Goal: Register for event/course

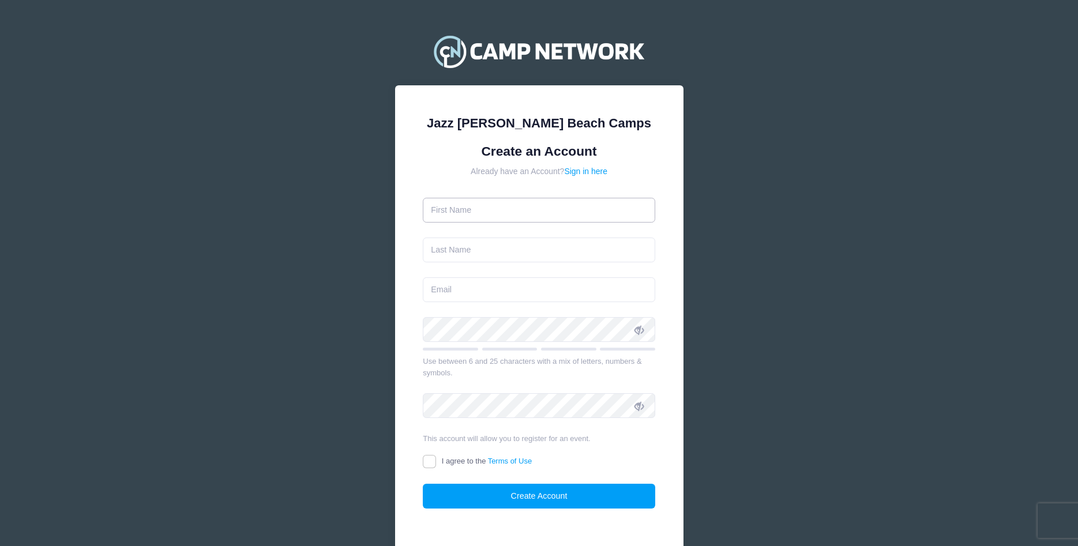
click at [536, 214] on input "text" at bounding box center [539, 210] width 232 height 25
type input "Kendyll"
click at [458, 252] on input "text" at bounding box center [539, 250] width 232 height 25
type input "Main"
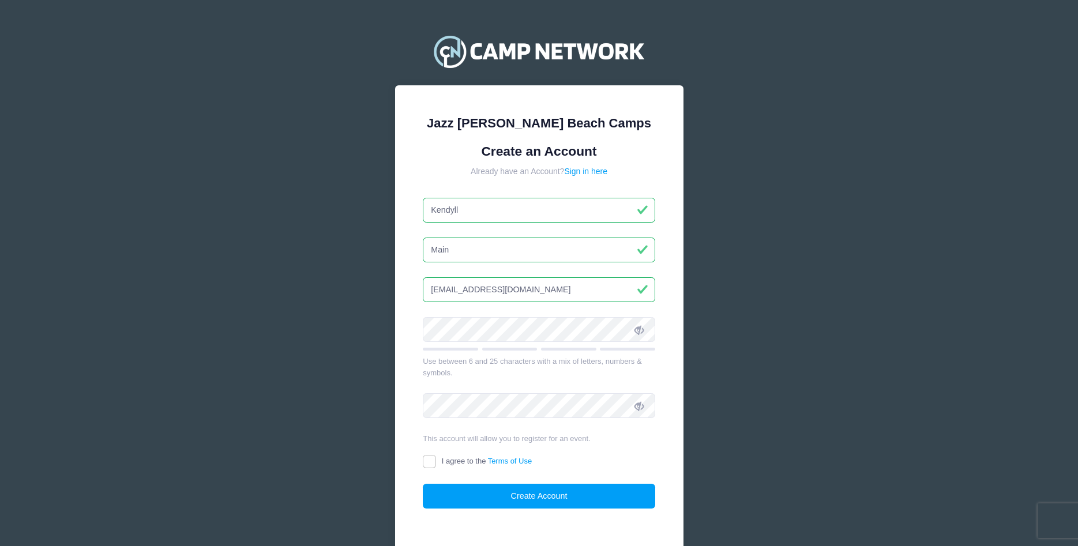
type input "[EMAIL_ADDRESS][DOMAIN_NAME]"
click at [433, 463] on input "I agree to the Terms of Use" at bounding box center [429, 461] width 13 height 13
checkbox input "true"
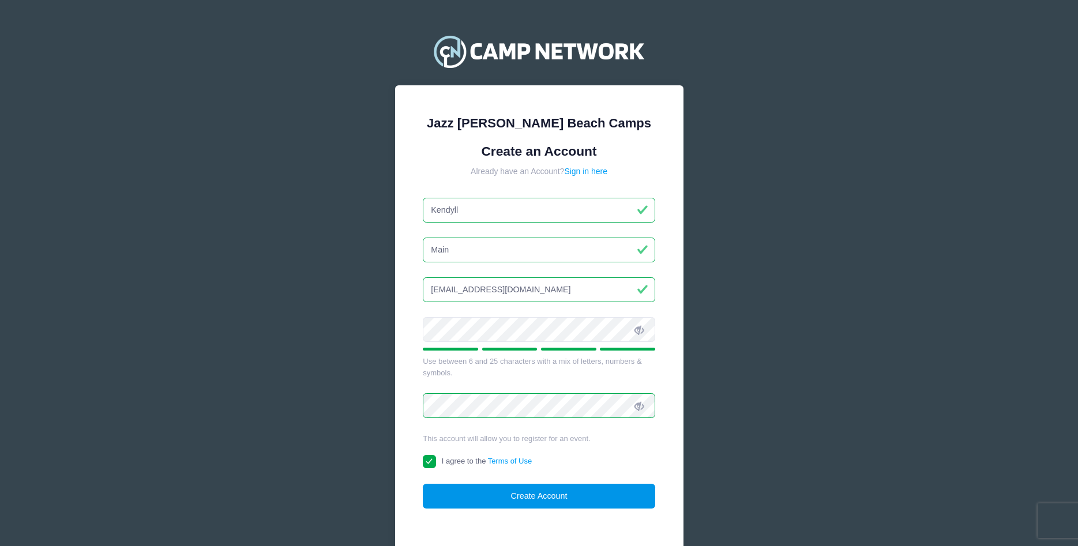
click at [488, 492] on button "Create Account" at bounding box center [539, 496] width 232 height 25
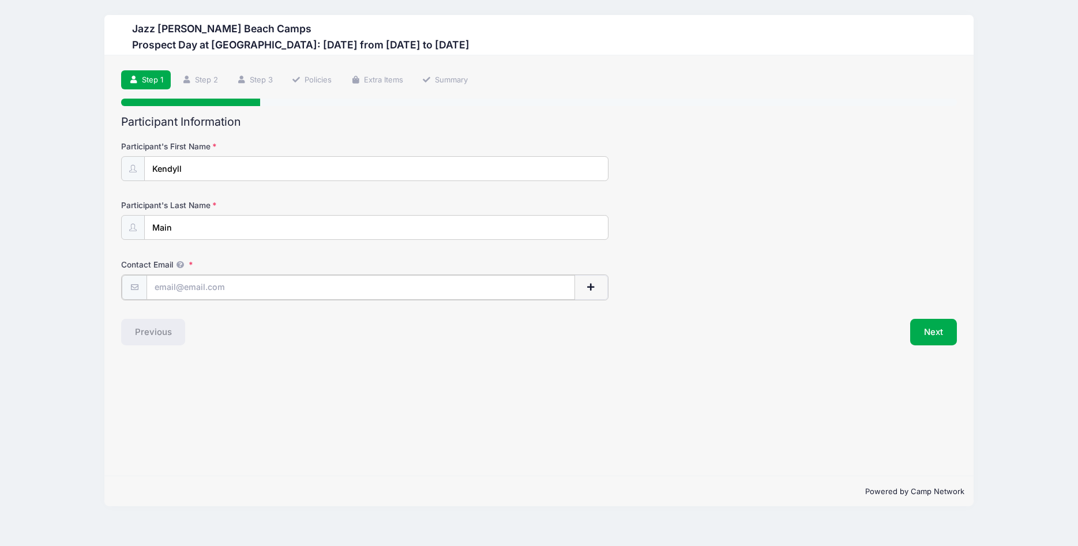
click at [197, 285] on input "Contact Email" at bounding box center [360, 287] width 428 height 25
type input "kendyllaliyah@gmail.com"
click at [921, 329] on button "Next" at bounding box center [933, 331] width 47 height 27
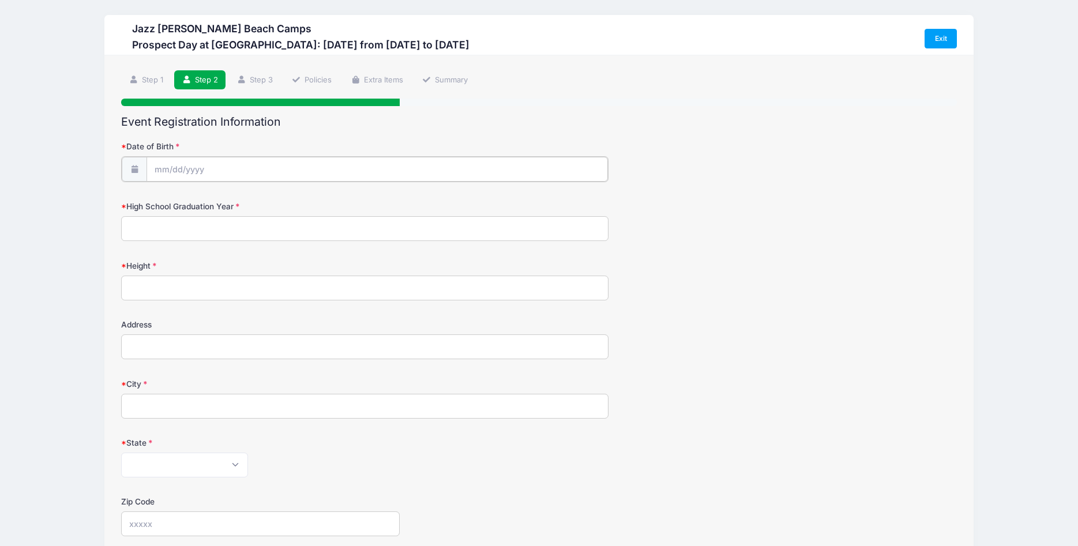
click at [168, 170] on input "Date of Birth" at bounding box center [376, 169] width 461 height 25
click at [166, 200] on icon at bounding box center [163, 199] width 7 height 7
select select "4"
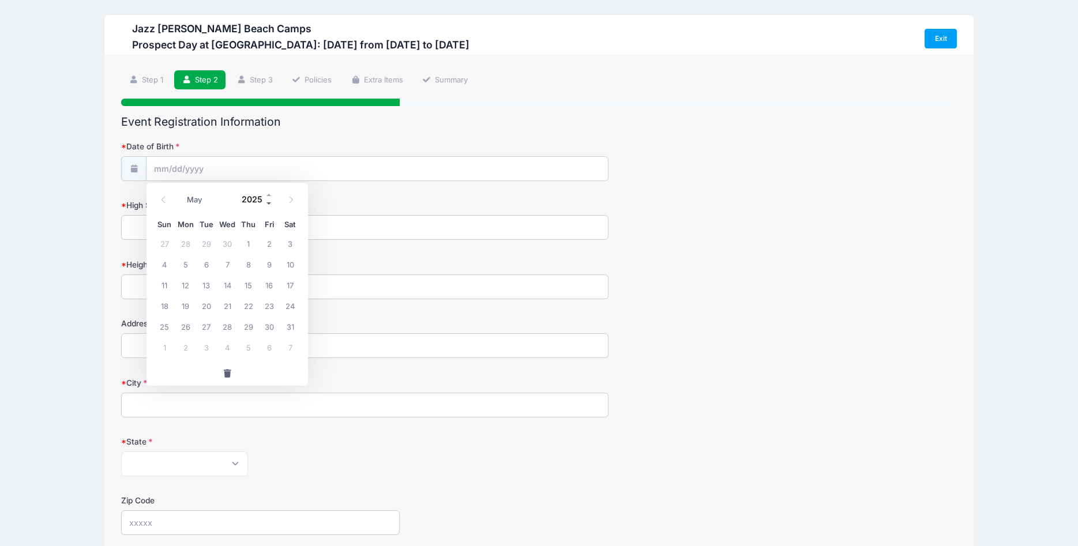
click at [269, 203] on span at bounding box center [269, 204] width 8 height 9
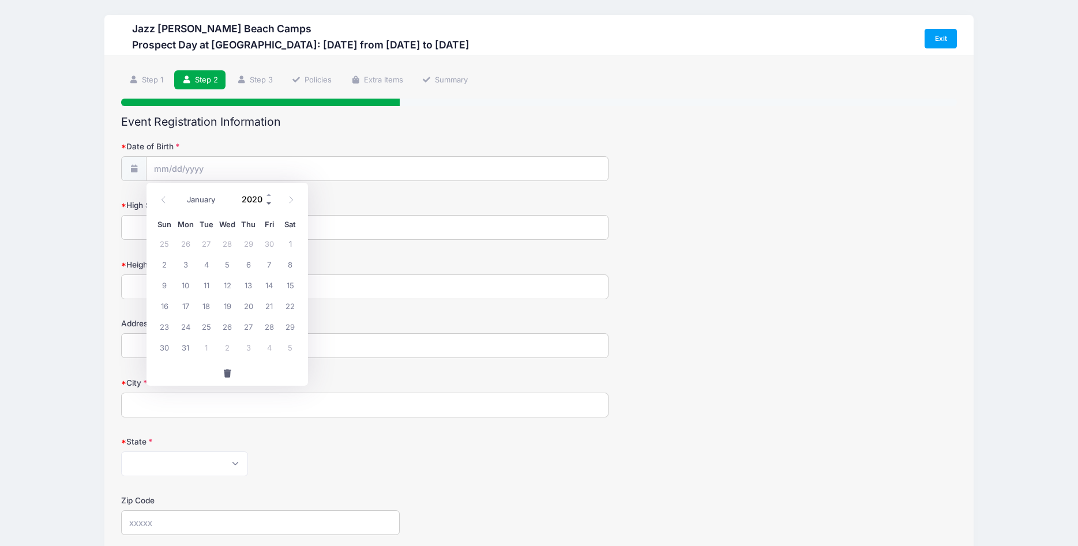
click at [269, 203] on span at bounding box center [269, 204] width 8 height 9
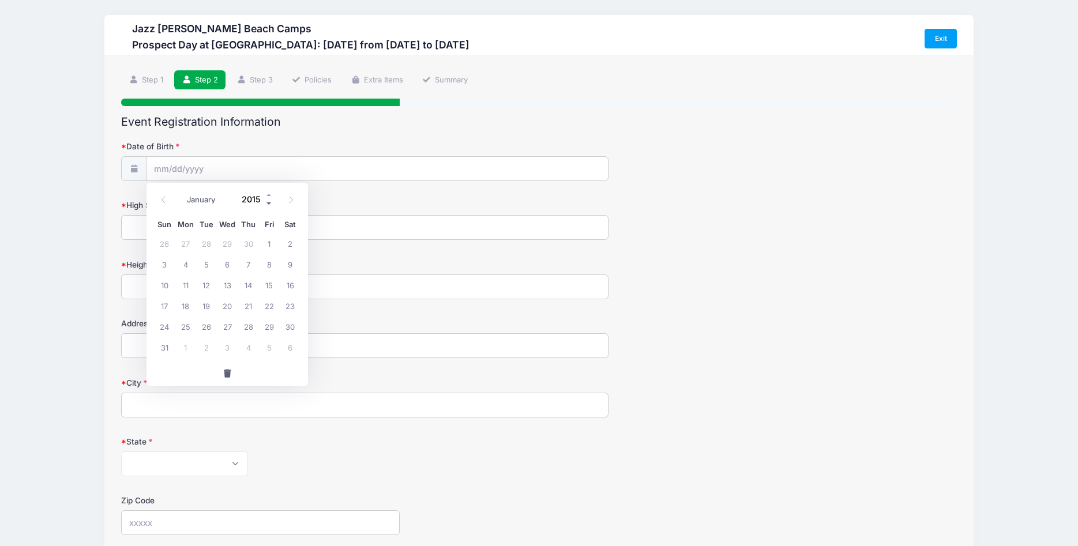
click at [269, 203] on span at bounding box center [269, 204] width 8 height 9
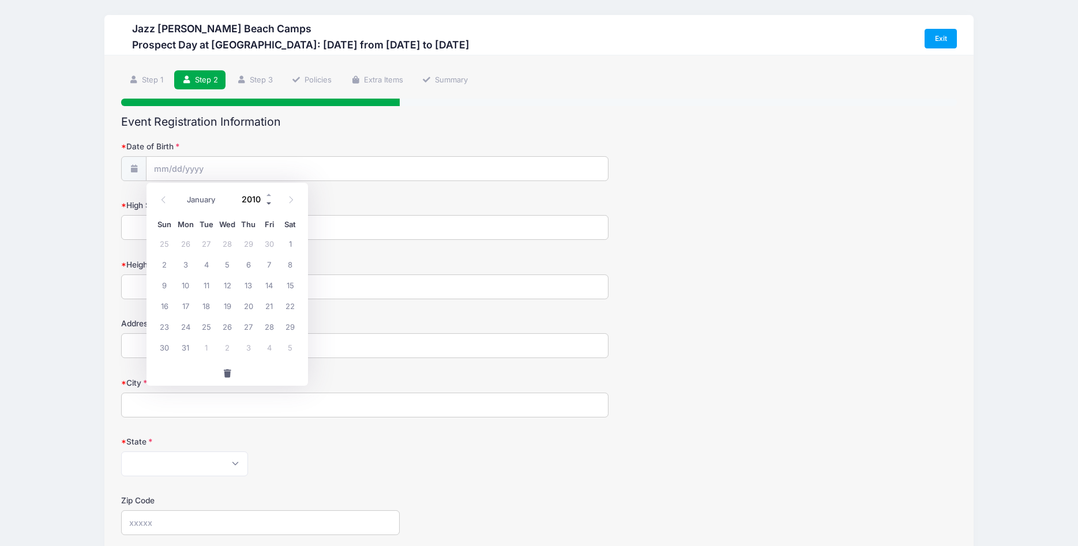
click at [269, 203] on span at bounding box center [269, 204] width 8 height 9
type input "2009"
click at [268, 324] on span "29" at bounding box center [269, 326] width 21 height 21
type input "05/29/2009"
click at [161, 228] on input "High School Graduation Year" at bounding box center [364, 227] width 487 height 25
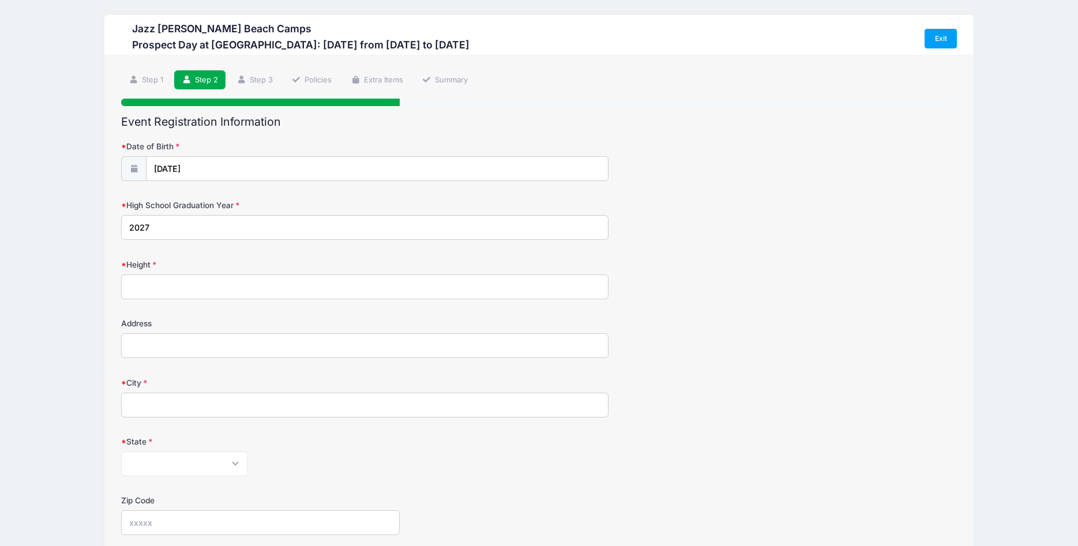
type input "2027"
click at [154, 281] on input "Height" at bounding box center [364, 287] width 487 height 25
type input "5'8""
click at [146, 341] on input "Address" at bounding box center [364, 345] width 487 height 25
type input "6945 Cozaddale Rd"
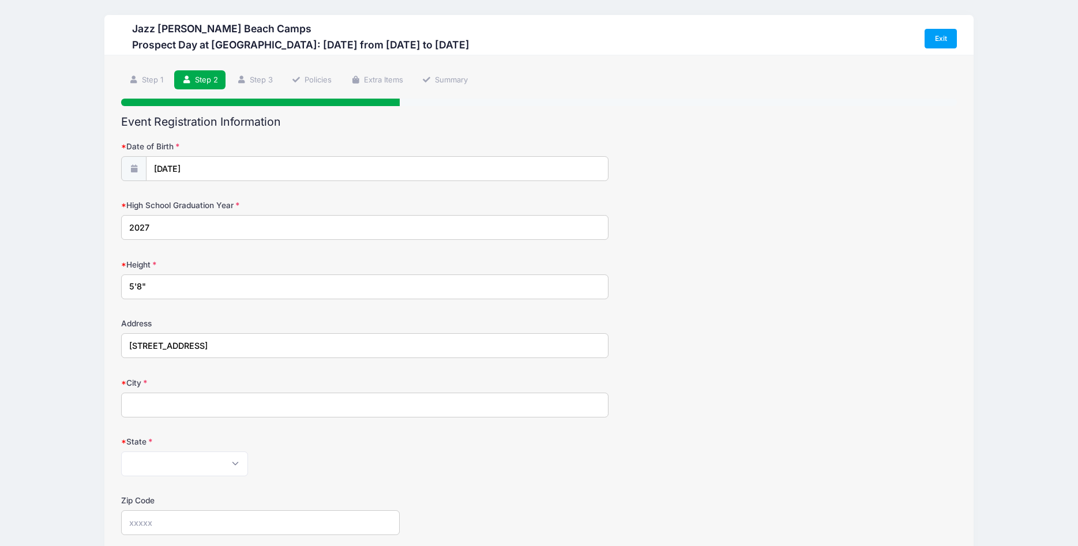
type input "Goshen"
select select "OH"
type input "45122"
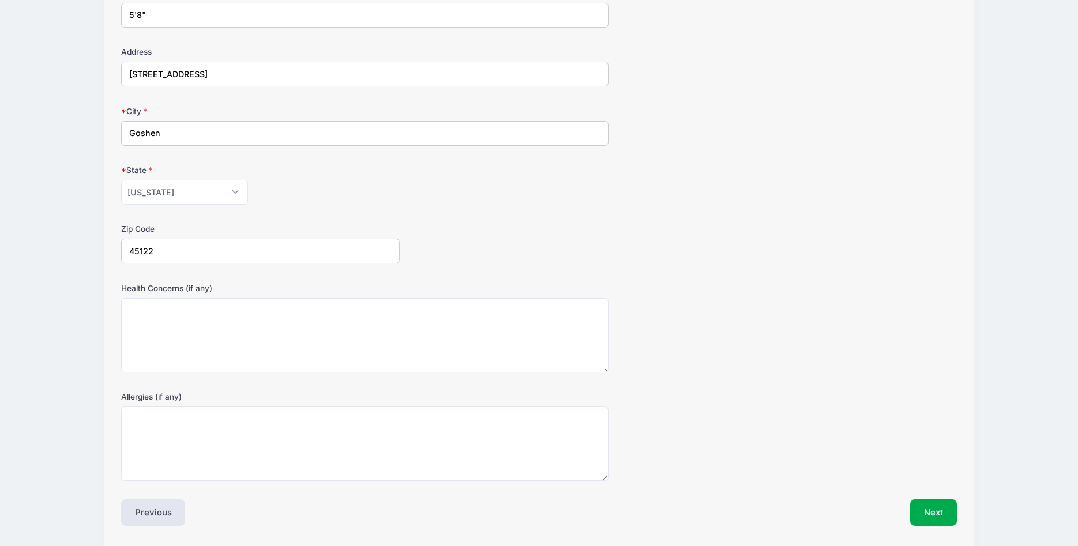
scroll to position [294, 0]
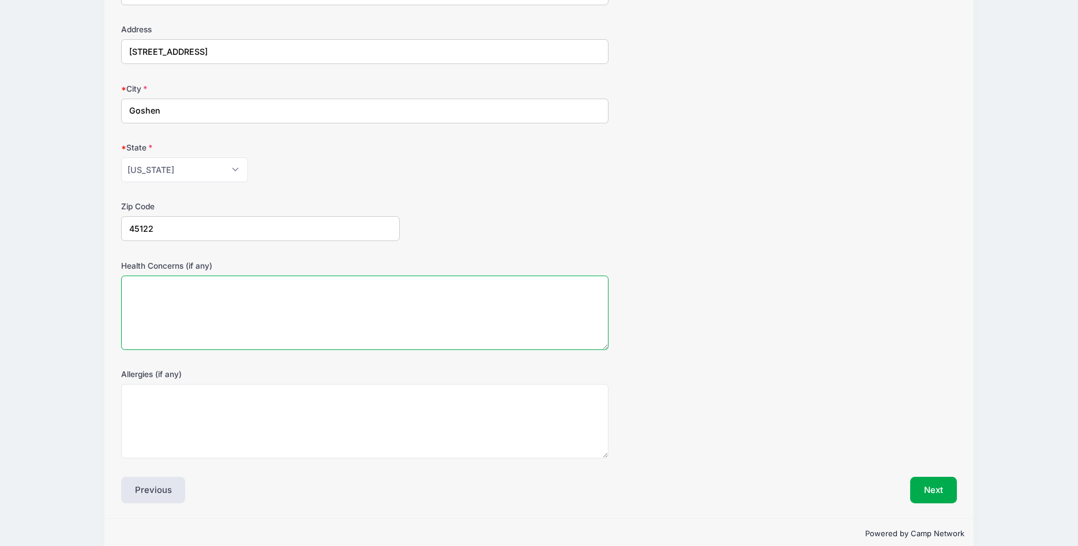
click at [157, 292] on textarea "Health Concerns (if any)" at bounding box center [364, 313] width 487 height 74
type textarea "n/a"
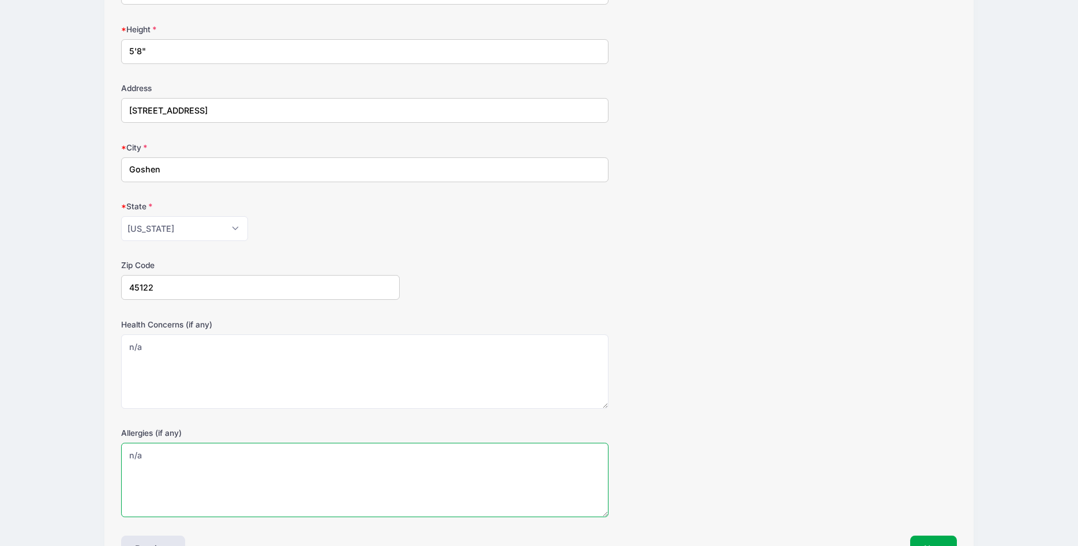
scroll to position [312, 0]
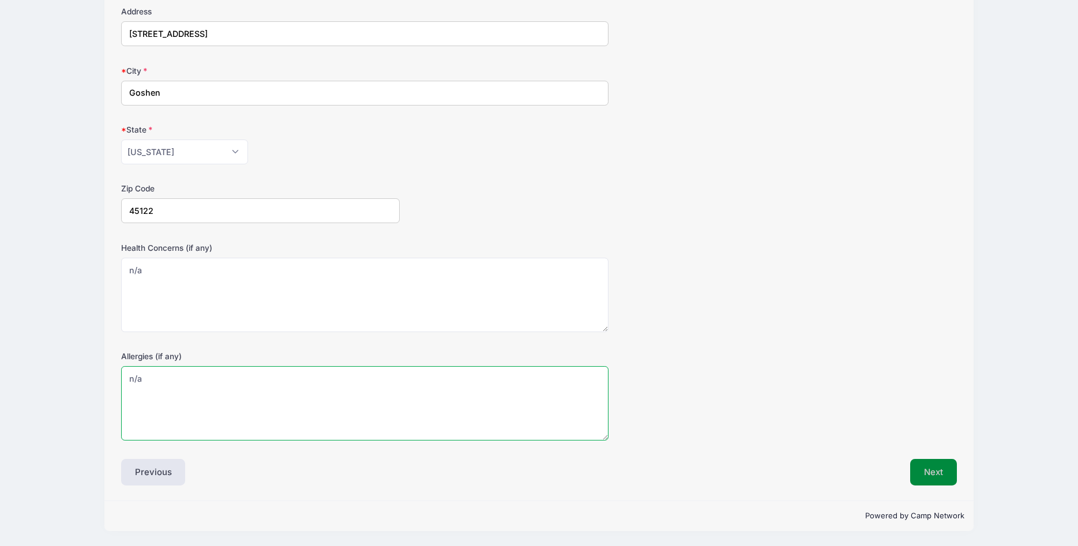
type textarea "n/a"
click at [928, 469] on button "Next" at bounding box center [933, 472] width 47 height 27
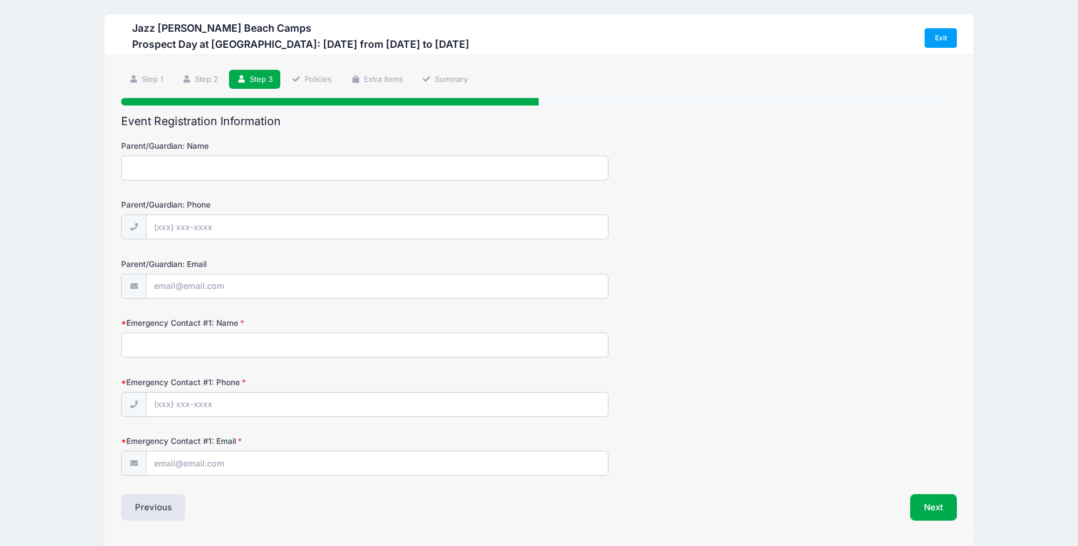
scroll to position [0, 0]
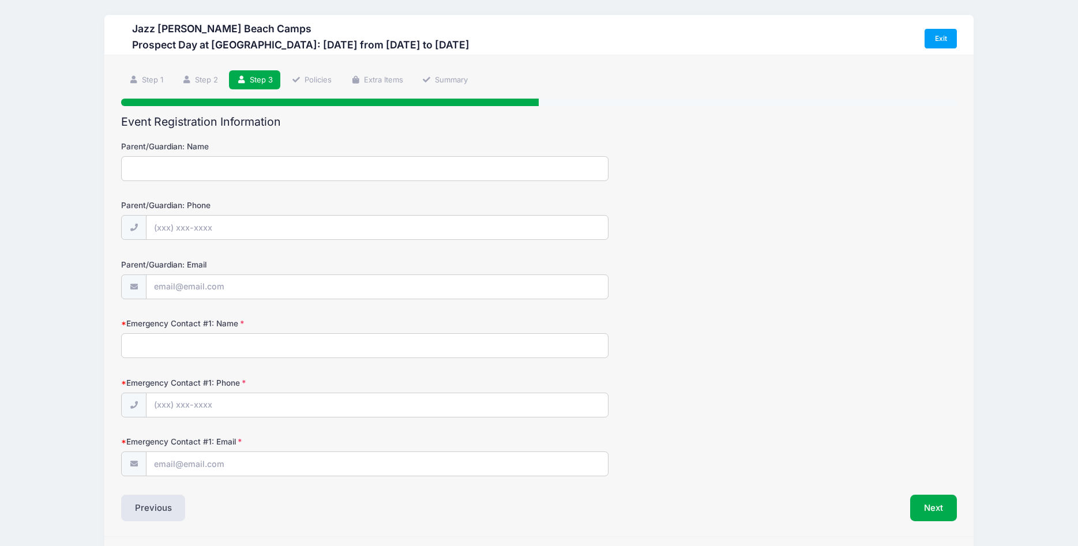
click at [174, 177] on input "Parent/Guardian: Name" at bounding box center [364, 168] width 487 height 25
type input "Jennifer Gulley"
type input "(513) 673-1468"
type input "jenwinright@yahoo.com"
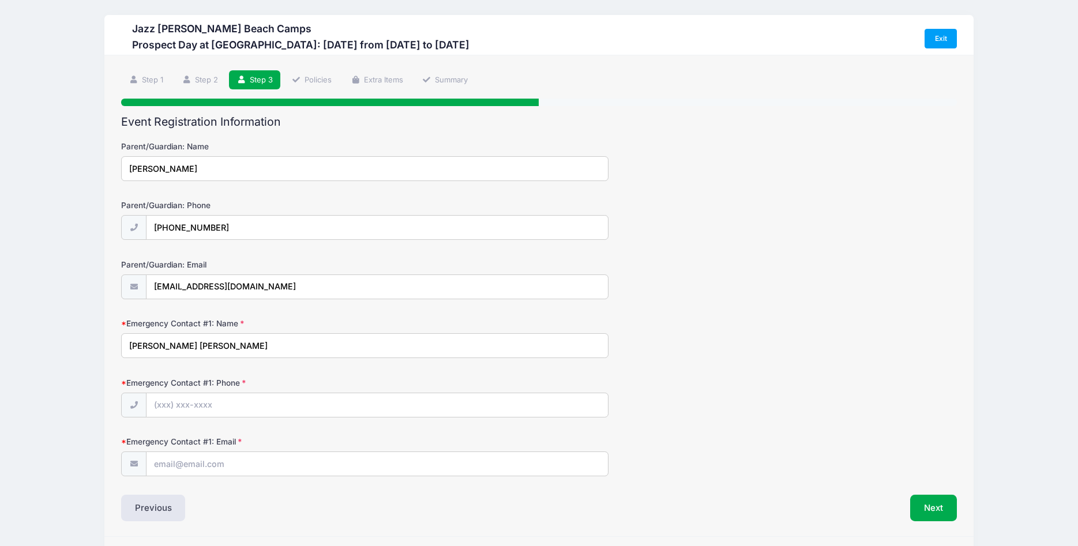
type input "Cameron Joel Gulley"
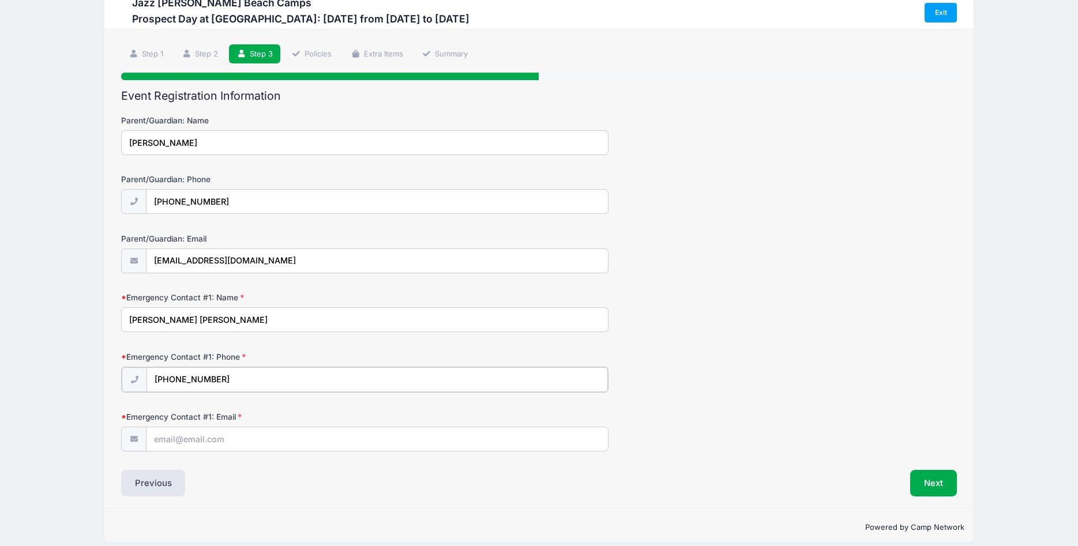
scroll to position [37, 0]
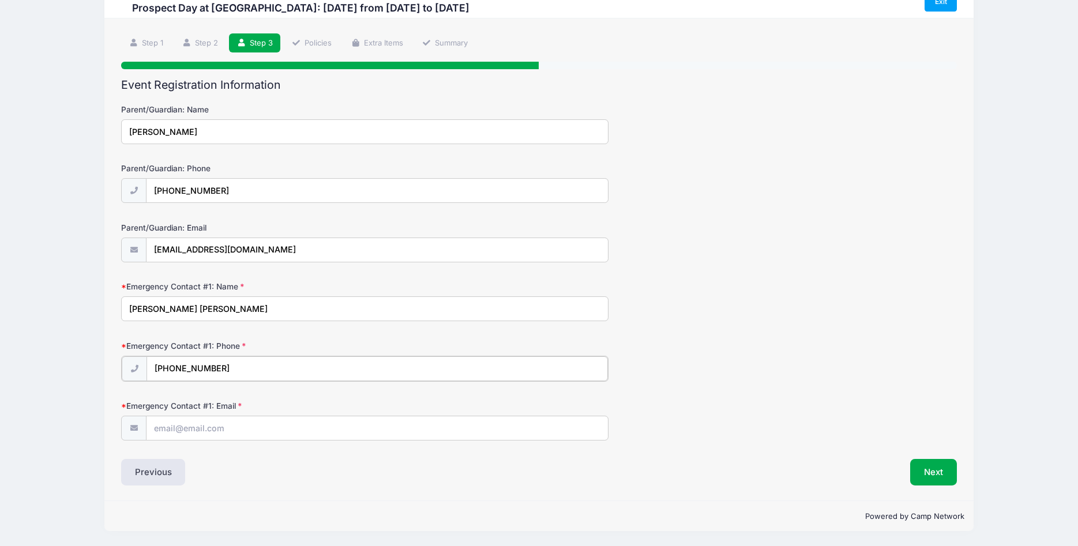
type input "(513) 601-2325"
click at [193, 427] on input "Emergency Contact #1: Email" at bounding box center [376, 427] width 461 height 25
type input "joel@cincylawnstar.com"
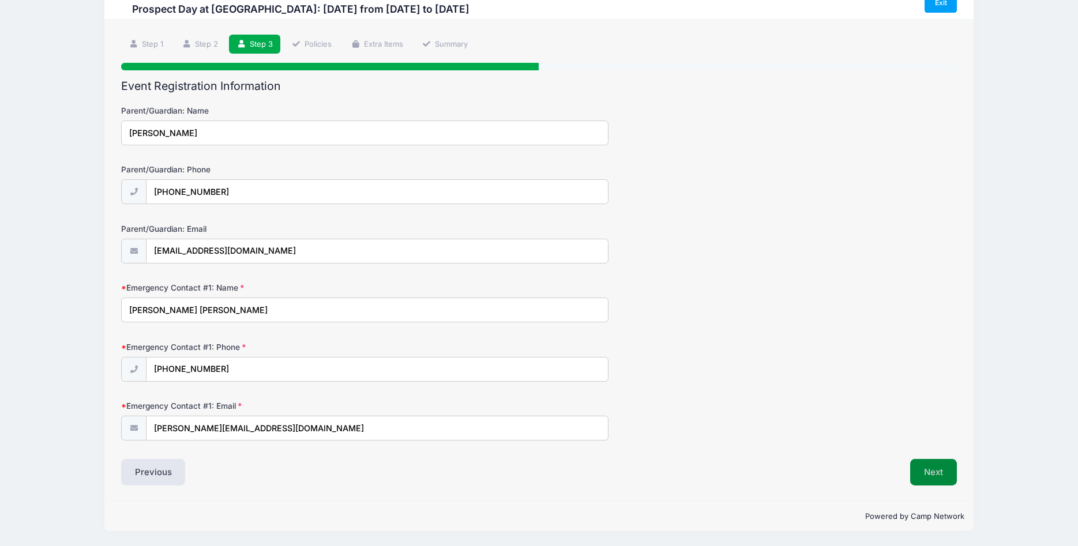
scroll to position [36, 0]
click at [936, 476] on button "Next" at bounding box center [933, 472] width 47 height 27
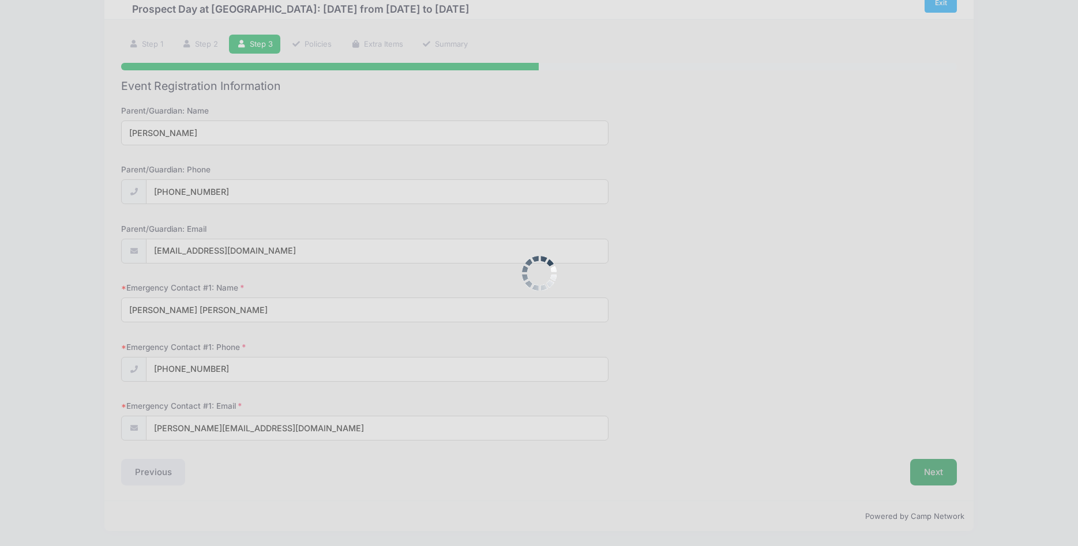
scroll to position [0, 0]
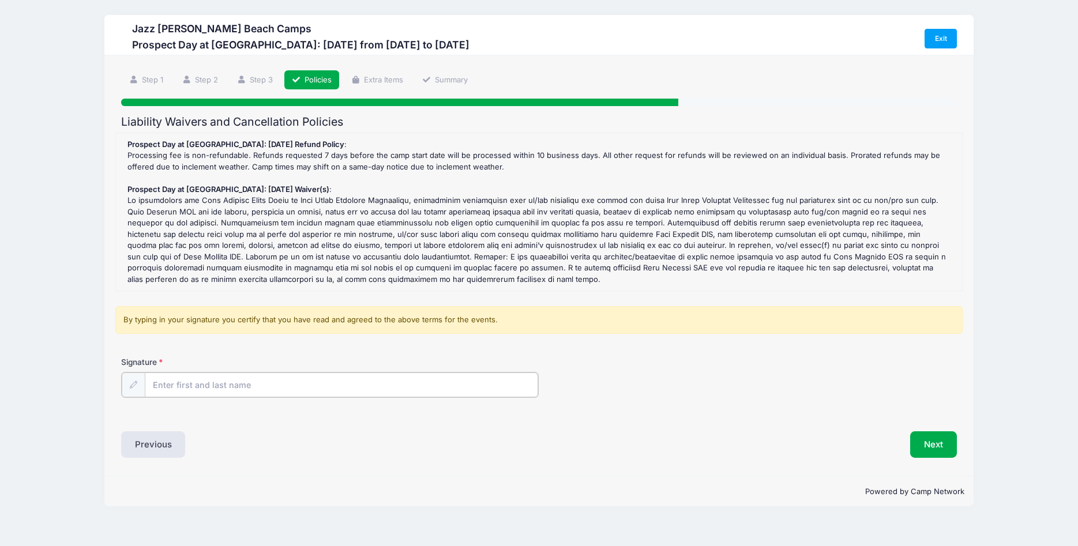
click at [218, 387] on input "Signature" at bounding box center [342, 385] width 394 height 25
type input "K"
type input "Kendyll Main"
click at [941, 443] on button "Next" at bounding box center [933, 443] width 47 height 27
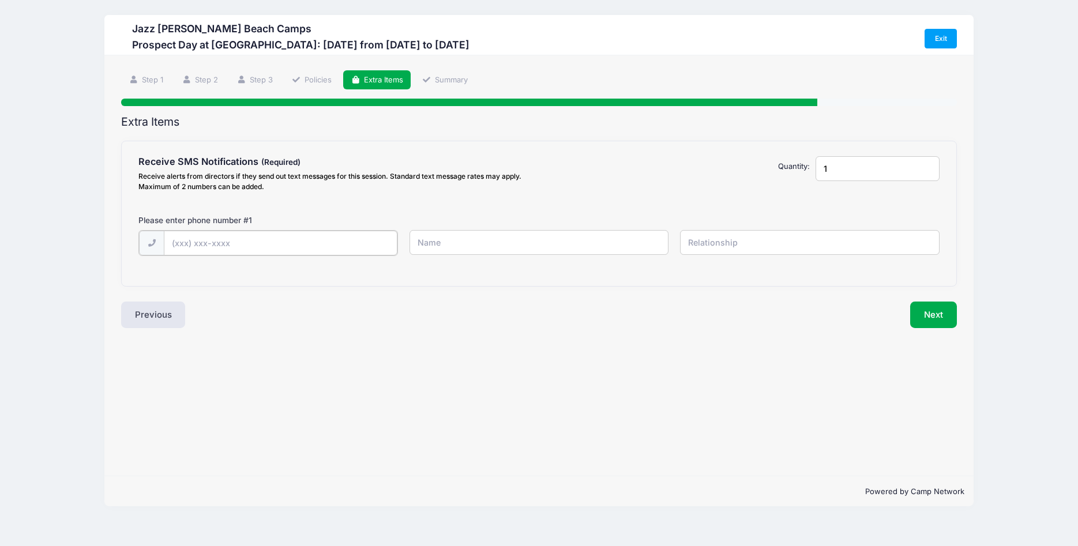
click at [0, 0] on input "text" at bounding box center [0, 0] width 0 height 0
type input "(513) 673-1468"
type input "Jen"
type input "Mother"
click at [939, 318] on button "Next" at bounding box center [933, 313] width 47 height 27
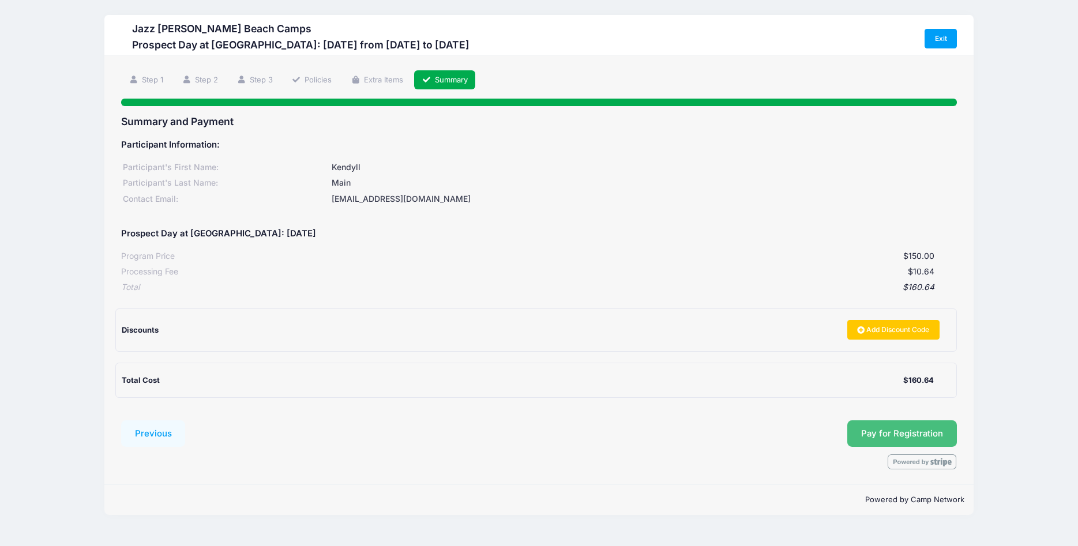
click at [903, 437] on span "Pay for Registration" at bounding box center [902, 433] width 82 height 10
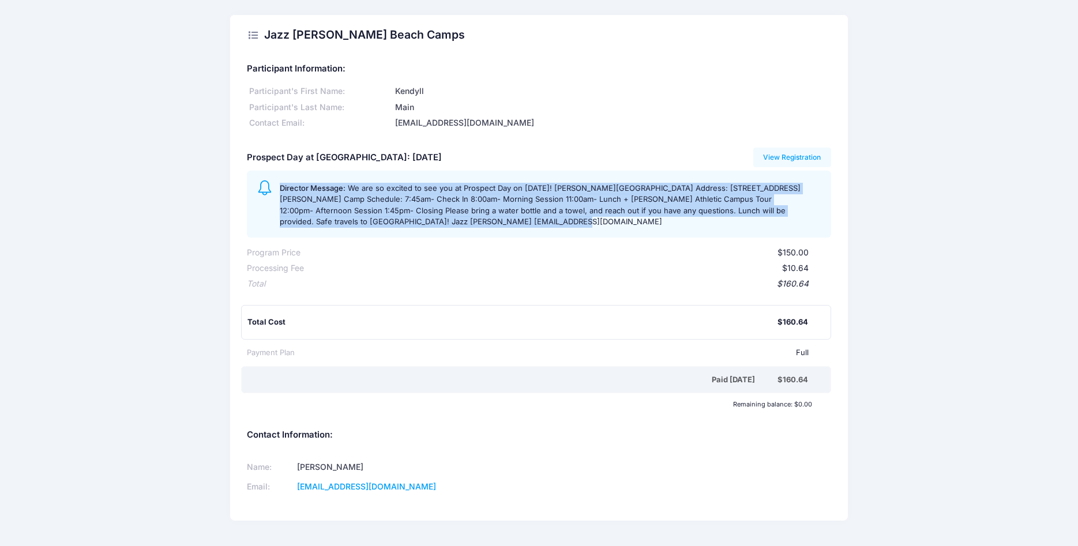
drag, startPoint x: 495, startPoint y: 226, endPoint x: 275, endPoint y: 189, distance: 222.9
click at [275, 189] on div "Director Message: We are so excited to see you at Prospect Day on 9/27/25! Rink…" at bounding box center [539, 204] width 584 height 67
copy div "Director Message: We are so excited to see you at Prospect Day on 9/27/25! Rink…"
click at [781, 157] on link "View Registration" at bounding box center [792, 158] width 78 height 20
